Goal: Find specific page/section: Find specific page/section

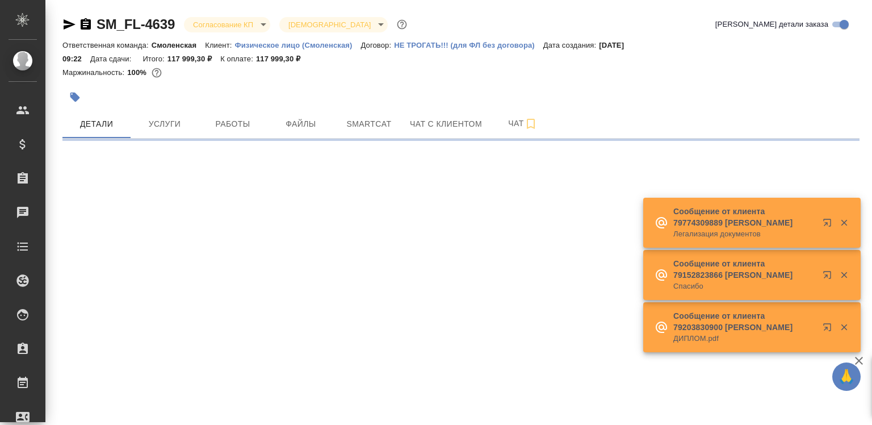
select select "RU"
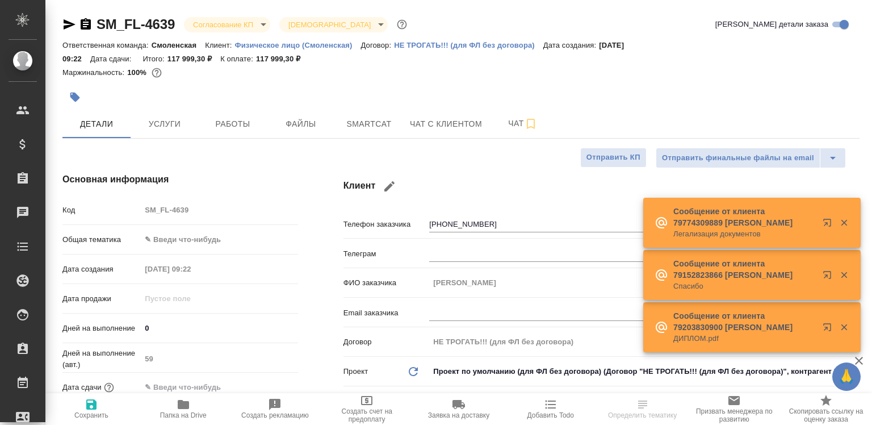
type textarea "x"
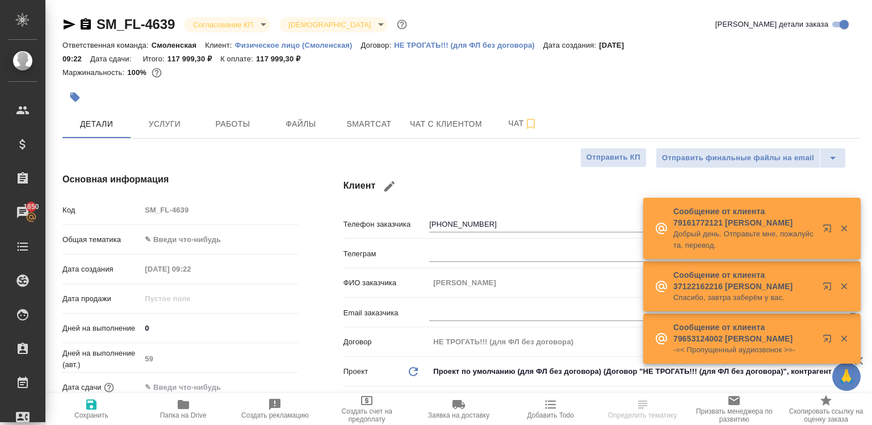
click at [461, 45] on p "НЕ ТРОГАТЬ!!! (для ФЛ без договора)" at bounding box center [468, 45] width 149 height 9
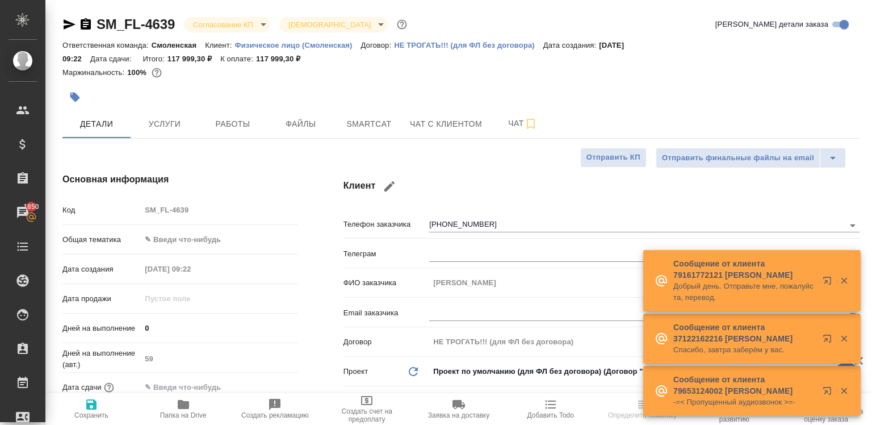
type textarea "x"
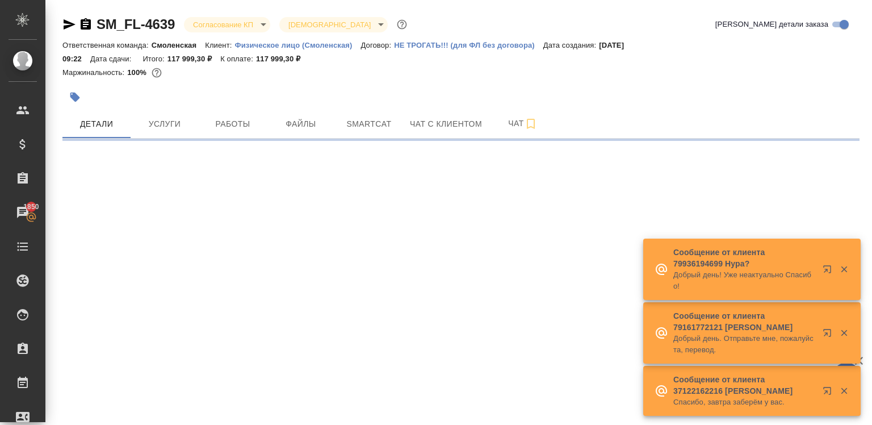
select select "RU"
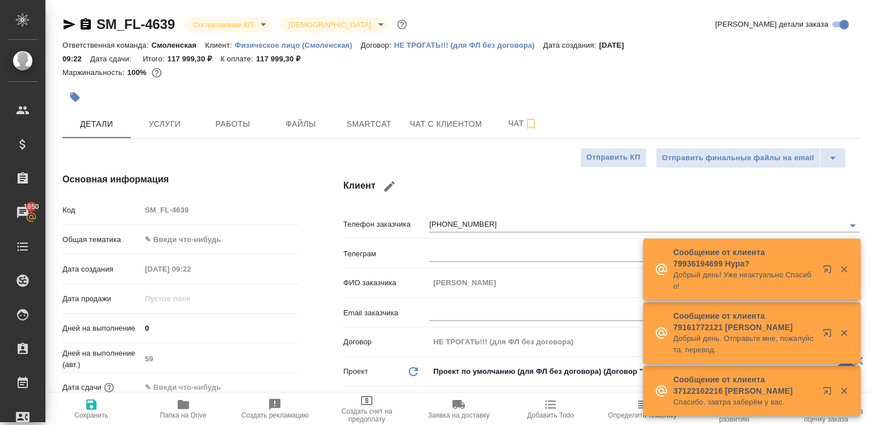
type textarea "x"
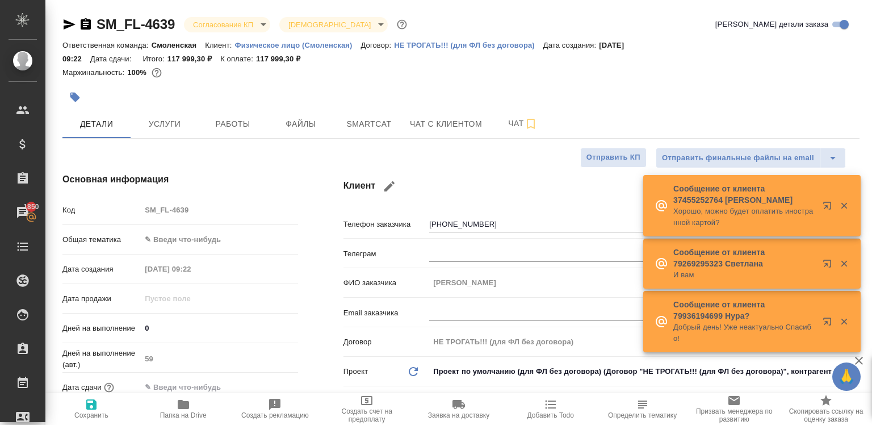
type textarea "x"
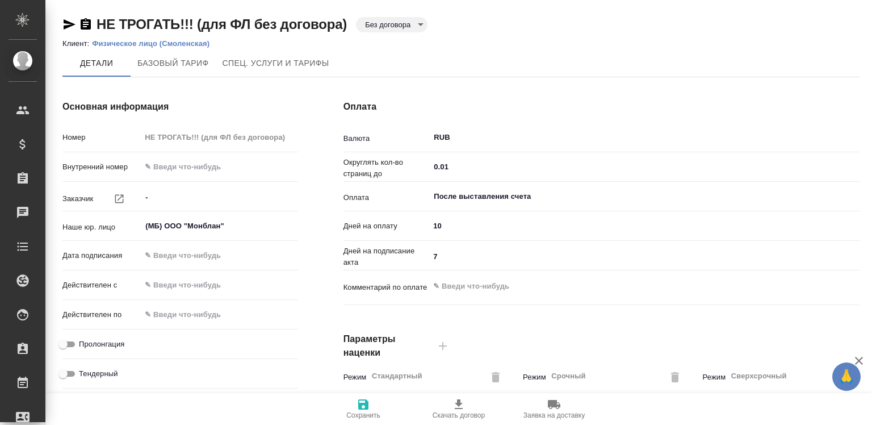
type input "Прайс_2025_филиалы"
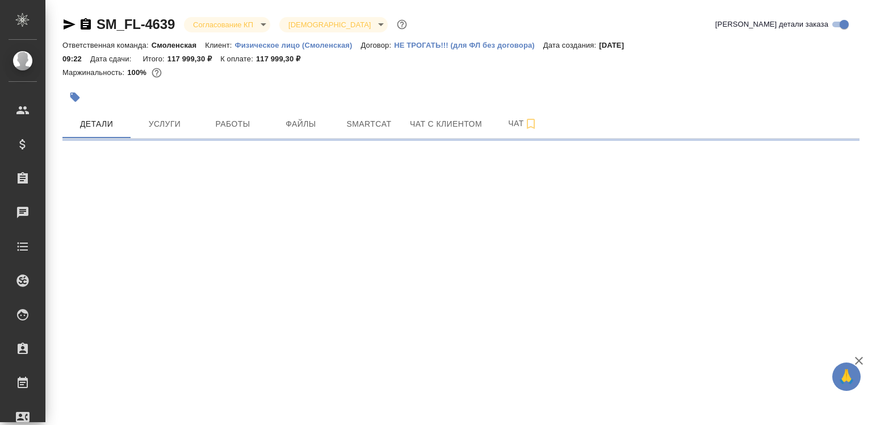
select select "RU"
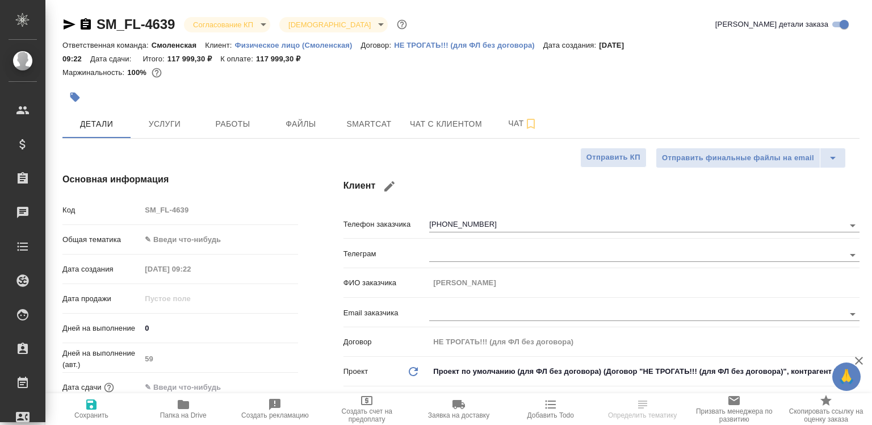
type textarea "x"
click at [367, 39] on div "Ответственная команда: Смоленская Клиент: Физическое лицо (Смоленская) Договор:…" at bounding box center [460, 51] width 797 height 27
click at [371, 44] on p "Договор:" at bounding box center [378, 45] width 34 height 9
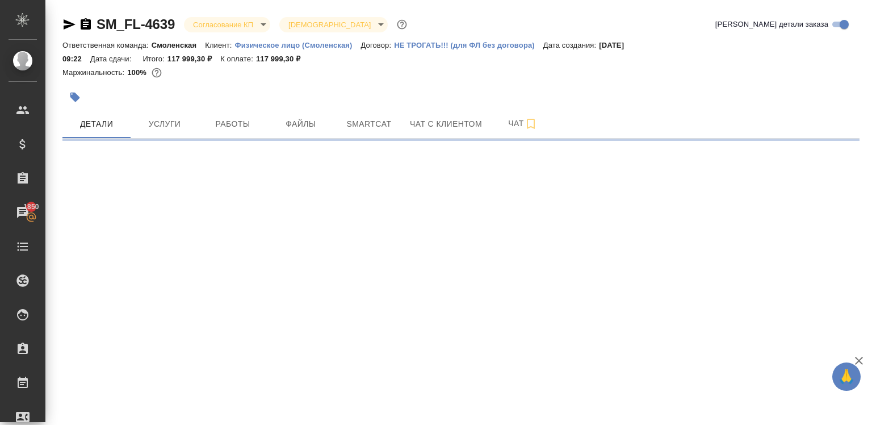
select select "RU"
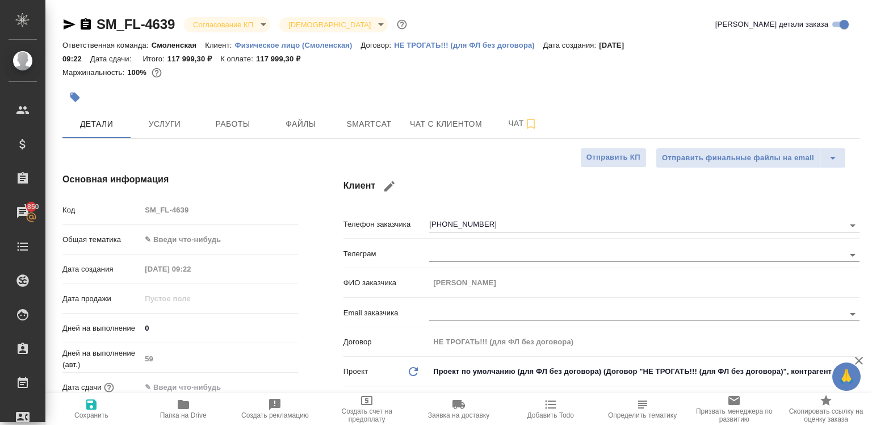
type textarea "x"
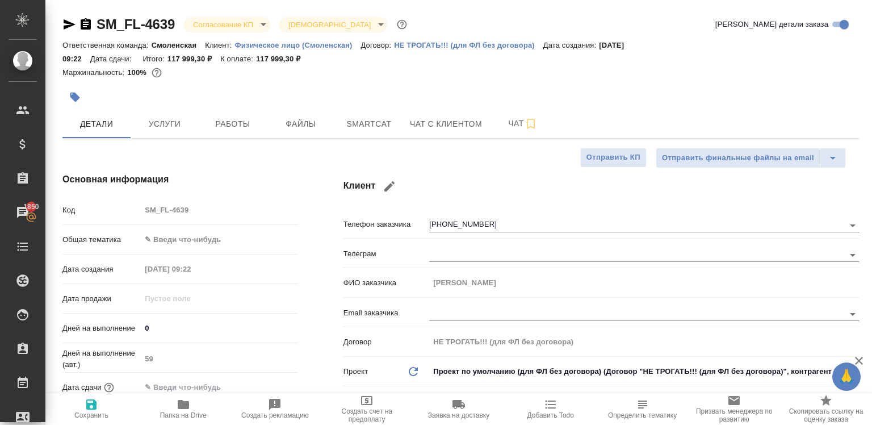
type textarea "x"
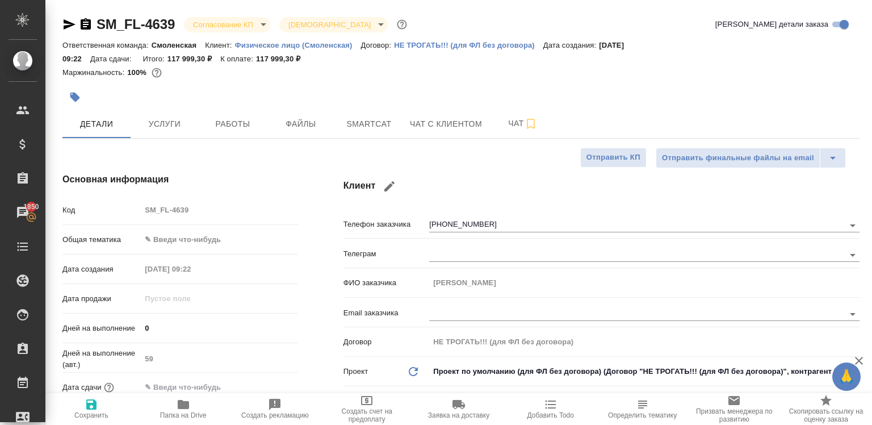
type textarea "x"
